Goal: Task Accomplishment & Management: Manage account settings

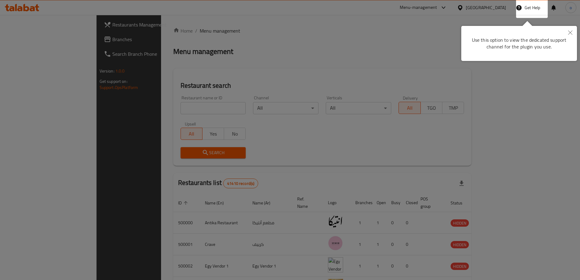
drag, startPoint x: 570, startPoint y: 33, endPoint x: 529, endPoint y: 29, distance: 41.0
click at [570, 32] on icon "Close" at bounding box center [570, 32] width 4 height 4
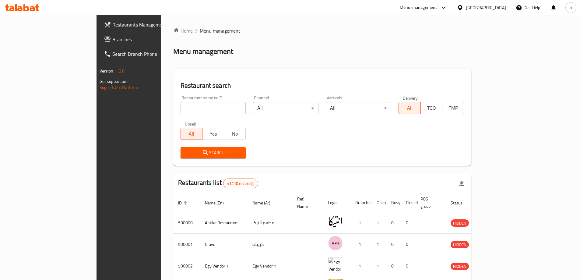
click at [112, 36] on span "Branches" at bounding box center [150, 39] width 76 height 7
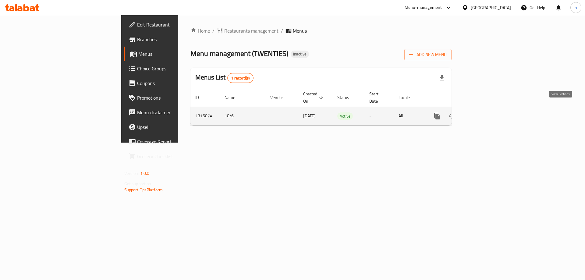
click at [485, 112] on icon "enhanced table" at bounding box center [480, 115] width 7 height 7
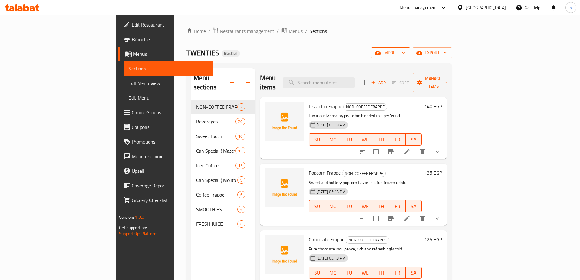
click at [407, 54] on icon "button" at bounding box center [404, 53] width 6 height 6
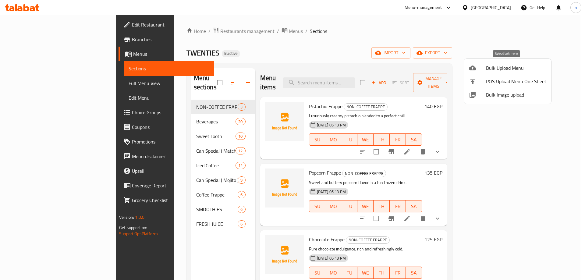
click at [515, 67] on span "Bulk Upload Menu" at bounding box center [516, 67] width 60 height 7
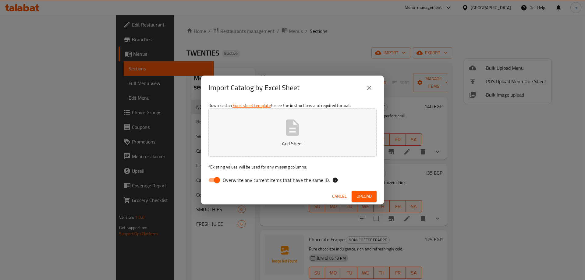
click at [214, 180] on input "Overwrite any current items that have the same ID." at bounding box center [217, 180] width 35 height 12
checkbox input "false"
click at [287, 123] on icon "button" at bounding box center [292, 127] width 13 height 16
click at [365, 192] on button "Upload" at bounding box center [364, 196] width 25 height 11
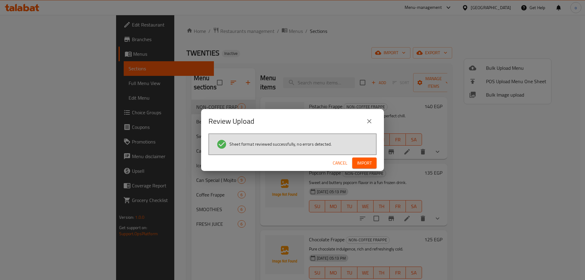
click at [367, 161] on span "Import" at bounding box center [364, 163] width 15 height 8
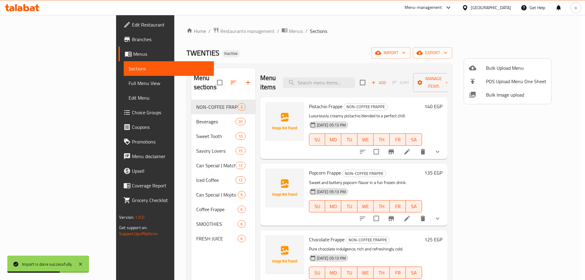
click at [159, 143] on div at bounding box center [292, 140] width 585 height 280
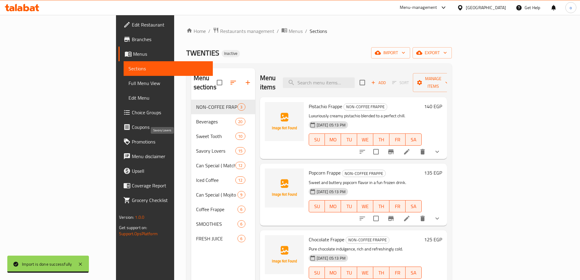
click at [196, 147] on span "Savory Lovers" at bounding box center [216, 150] width 40 height 7
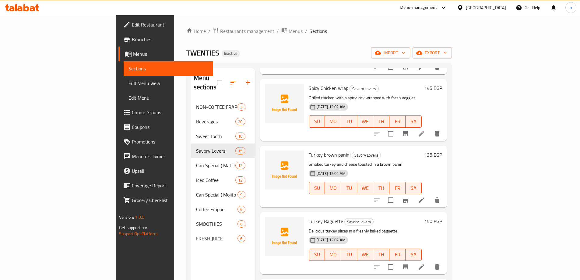
scroll to position [305, 0]
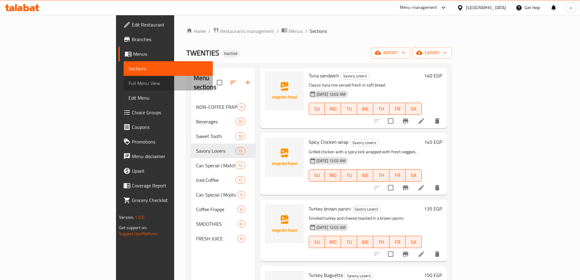
click at [129, 85] on span "Full Menu View" at bounding box center [169, 83] width 80 height 7
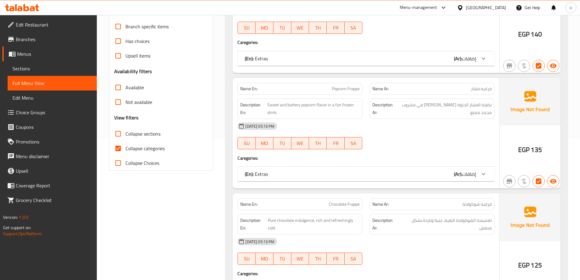
scroll to position [152, 0]
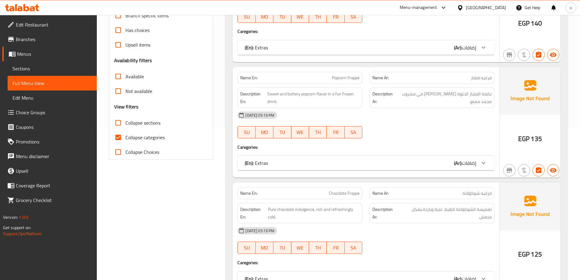
click at [116, 133] on input "Collapse categories" at bounding box center [118, 137] width 15 height 15
checkbox input "false"
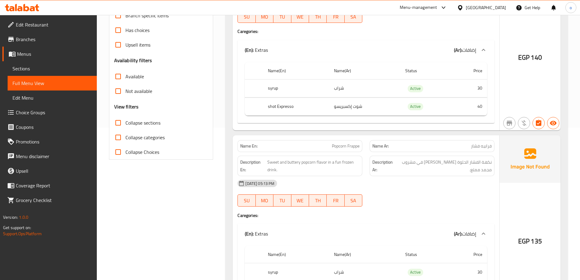
scroll to position [0, 0]
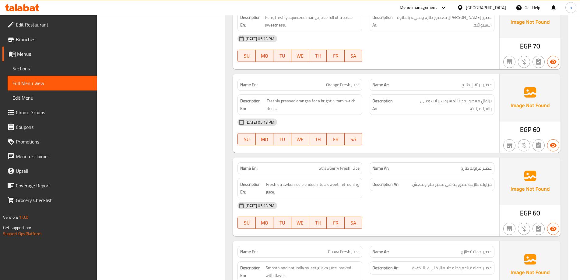
scroll to position [9756, 0]
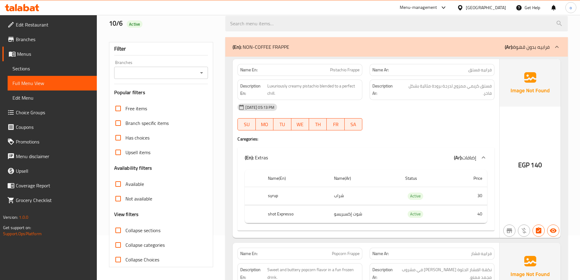
scroll to position [91, 0]
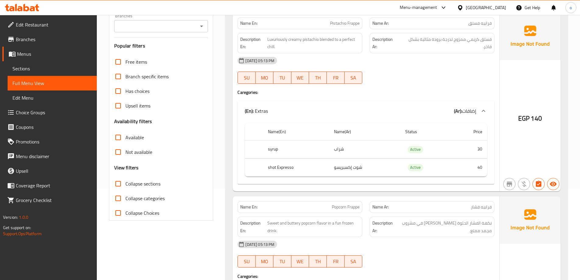
click at [119, 184] on input "Collapse sections" at bounding box center [118, 183] width 15 height 15
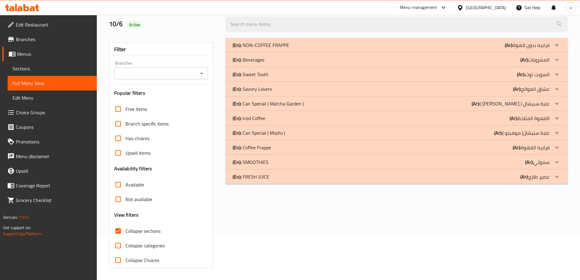
scroll to position [44, 0]
click at [556, 87] on icon at bounding box center [557, 88] width 7 height 7
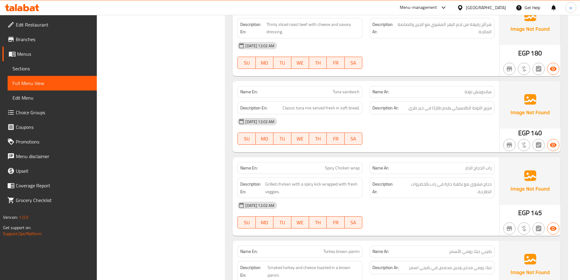
scroll to position [410, 0]
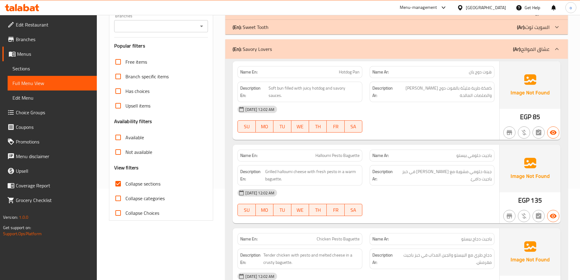
scroll to position [30, 0]
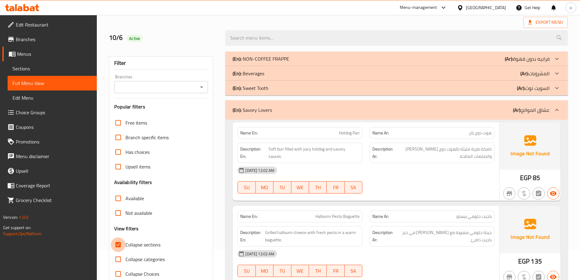
click at [114, 242] on input "Collapse sections" at bounding box center [118, 244] width 15 height 15
checkbox input "false"
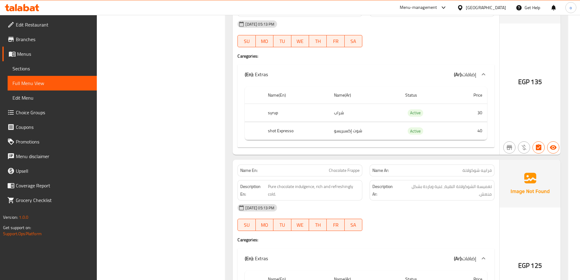
scroll to position [518, 0]
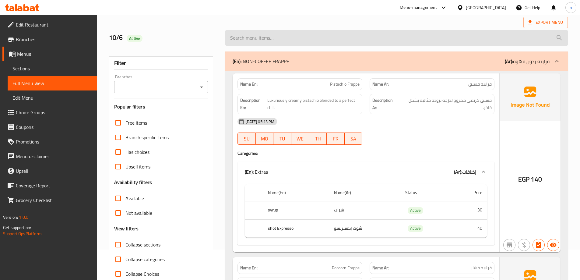
scroll to position [0, 0]
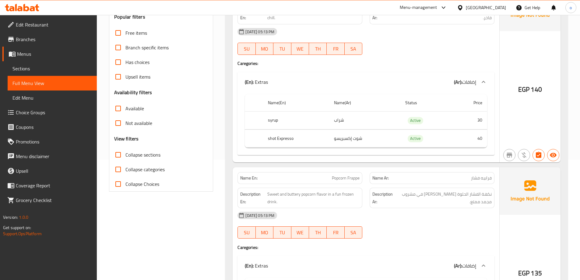
scroll to position [122, 0]
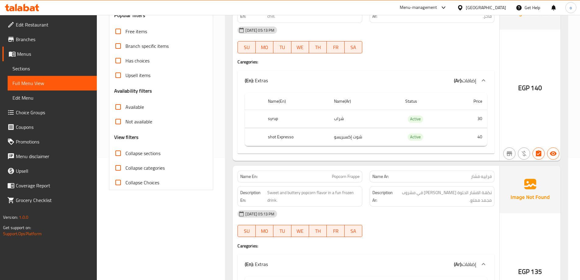
click at [30, 64] on link "Sections" at bounding box center [52, 68] width 89 height 15
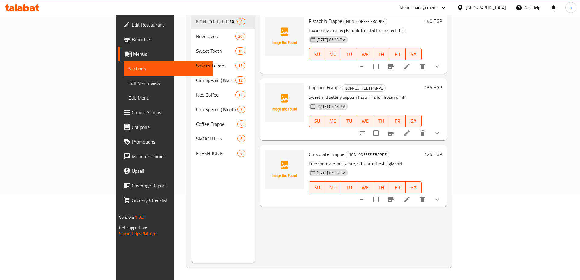
scroll to position [85, 0]
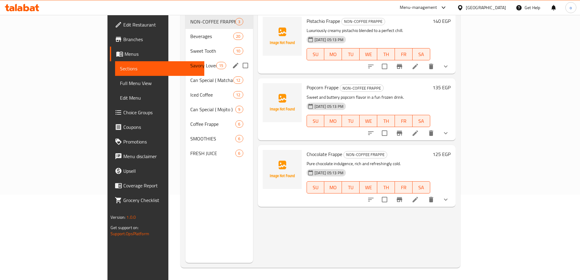
drag, startPoint x: 171, startPoint y: 61, endPoint x: 167, endPoint y: 60, distance: 3.7
click at [186, 60] on div "Savory Lovers 15" at bounding box center [220, 65] width 68 height 15
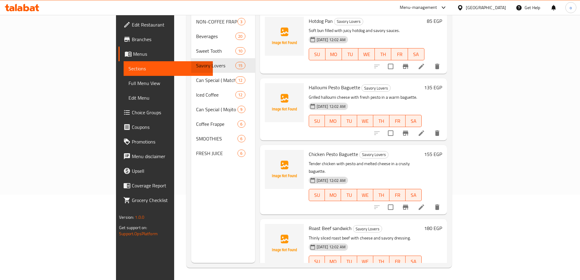
scroll to position [564, 0]
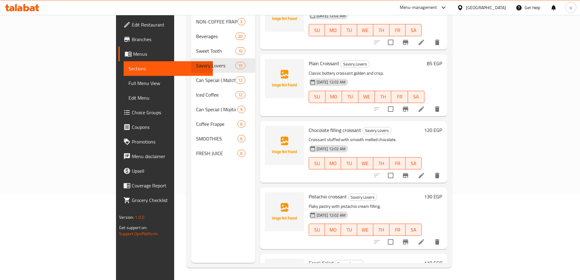
click at [422, 136] on p "Croissant stuffed with smooth melted chocolate." at bounding box center [365, 140] width 113 height 8
click at [425, 172] on icon at bounding box center [421, 175] width 7 height 7
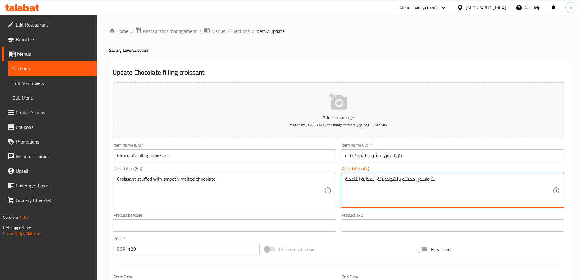
click at [444, 179] on textarea "كرواسون محشو بالشوكولاتة المذابة الناعمة." at bounding box center [449, 190] width 208 height 29
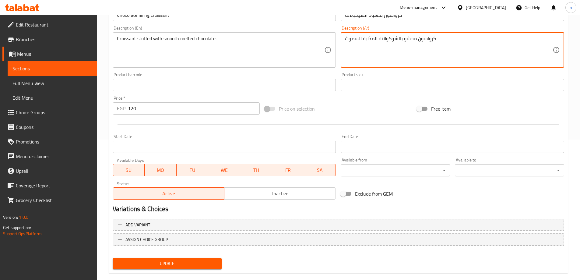
scroll to position [151, 0]
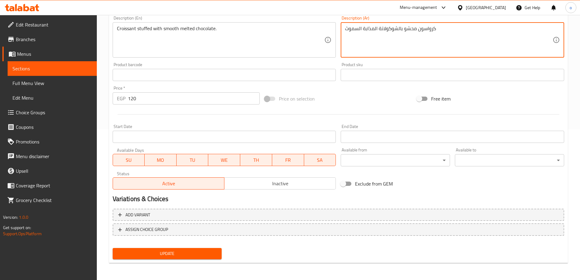
type textarea "كرواسون محشو بالشوكولاتة المذابة السموث"
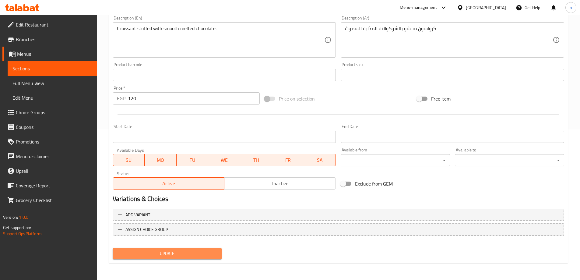
click at [178, 254] on span "Update" at bounding box center [168, 254] width 100 height 8
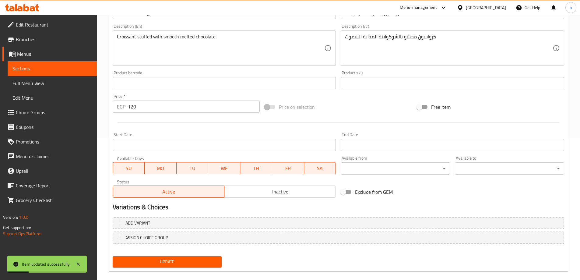
scroll to position [0, 0]
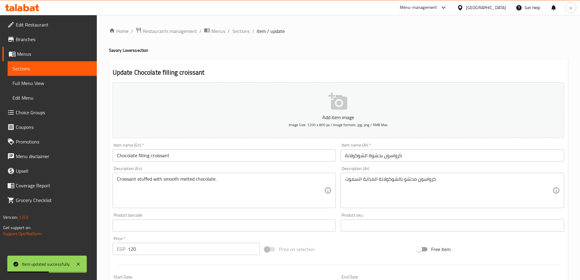
click at [46, 51] on span "Menus" at bounding box center [54, 53] width 75 height 7
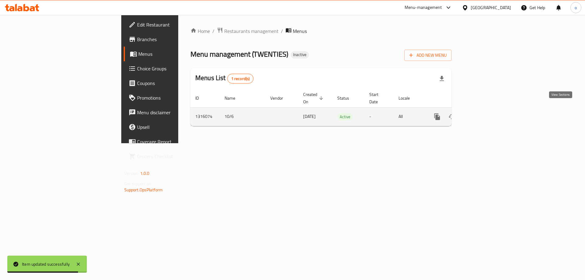
click at [485, 113] on icon "enhanced table" at bounding box center [480, 116] width 7 height 7
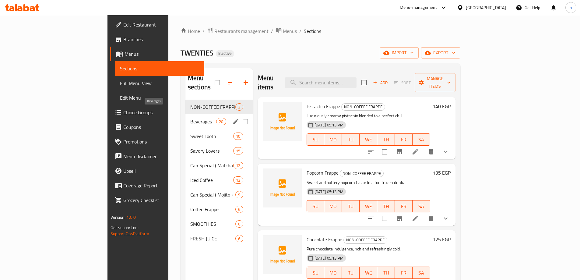
click at [190, 118] on span "Beverages" at bounding box center [203, 121] width 26 height 7
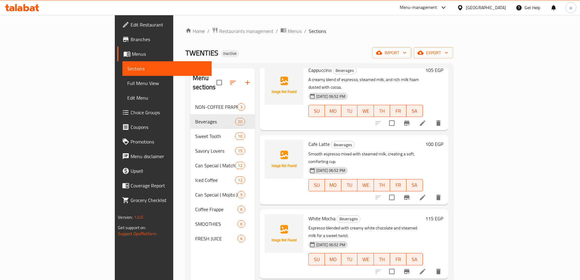
scroll to position [427, 0]
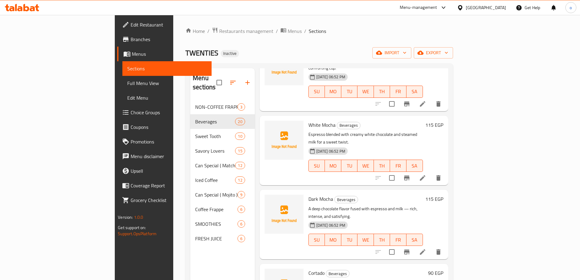
click at [127, 83] on span "Full Menu View" at bounding box center [167, 83] width 80 height 7
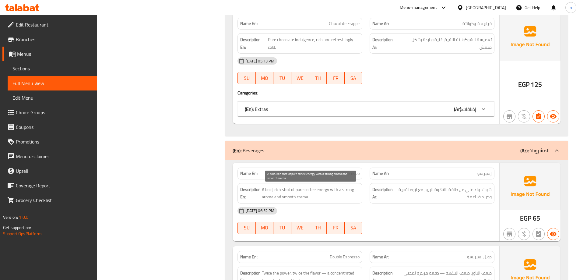
scroll to position [244, 0]
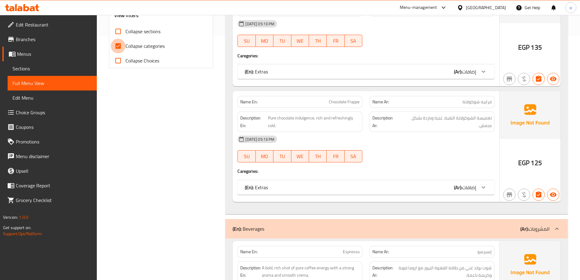
click at [119, 48] on input "Collapse categories" at bounding box center [118, 46] width 15 height 15
checkbox input "false"
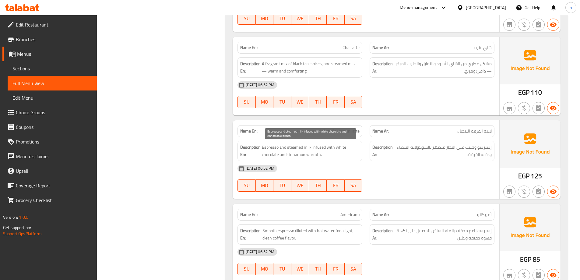
scroll to position [1426, 0]
